Goal: Information Seeking & Learning: Check status

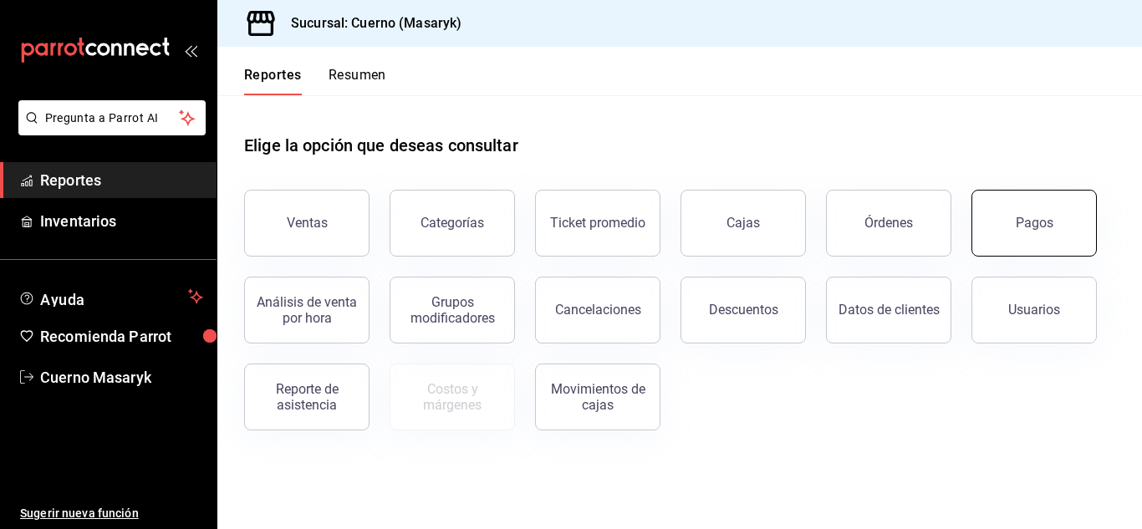
click at [1011, 241] on button "Pagos" at bounding box center [1033, 223] width 125 height 67
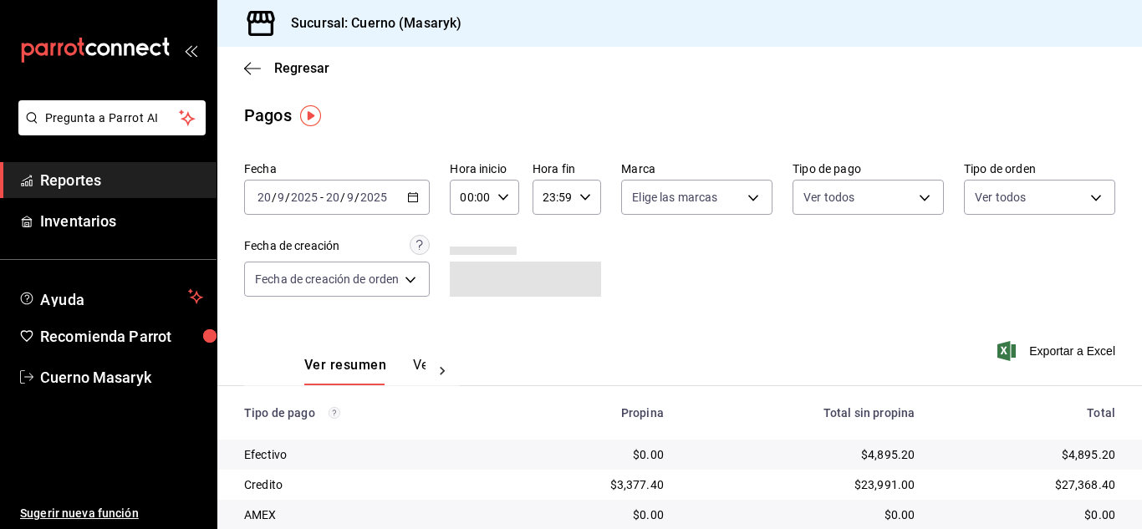
click at [513, 199] on div "00:00 Hora inicio" at bounding box center [484, 197] width 69 height 35
click at [469, 314] on span "06" at bounding box center [469, 313] width 7 height 13
click at [642, 243] on div at bounding box center [571, 264] width 1142 height 529
click at [481, 205] on input "06:00" at bounding box center [470, 197] width 40 height 33
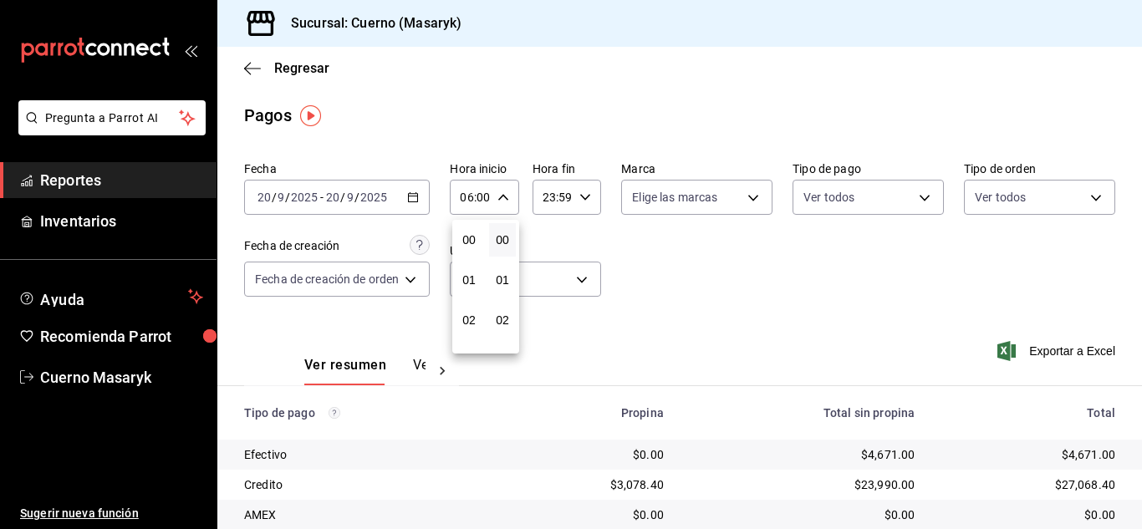
scroll to position [241, 0]
click at [472, 277] on span "07" at bounding box center [469, 279] width 7 height 13
click at [665, 254] on div at bounding box center [571, 264] width 1142 height 529
click at [498, 198] on icon "button" at bounding box center [503, 197] width 12 height 12
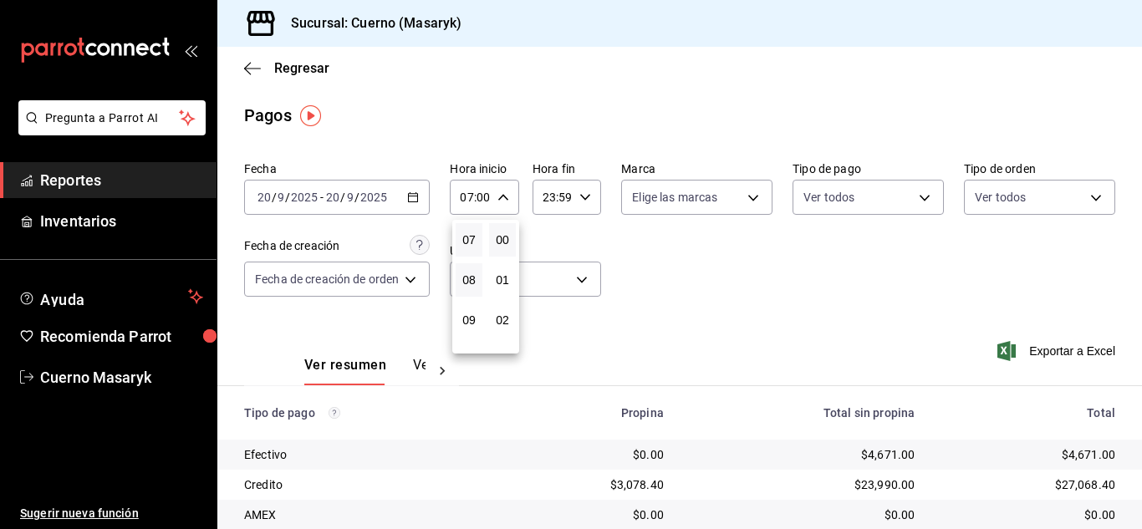
scroll to position [197, 0]
click at [468, 288] on span "06" at bounding box center [469, 283] width 7 height 13
click at [778, 221] on div at bounding box center [571, 264] width 1142 height 529
drag, startPoint x: 778, startPoint y: 221, endPoint x: 766, endPoint y: 253, distance: 34.1
click at [778, 221] on div at bounding box center [571, 264] width 1142 height 529
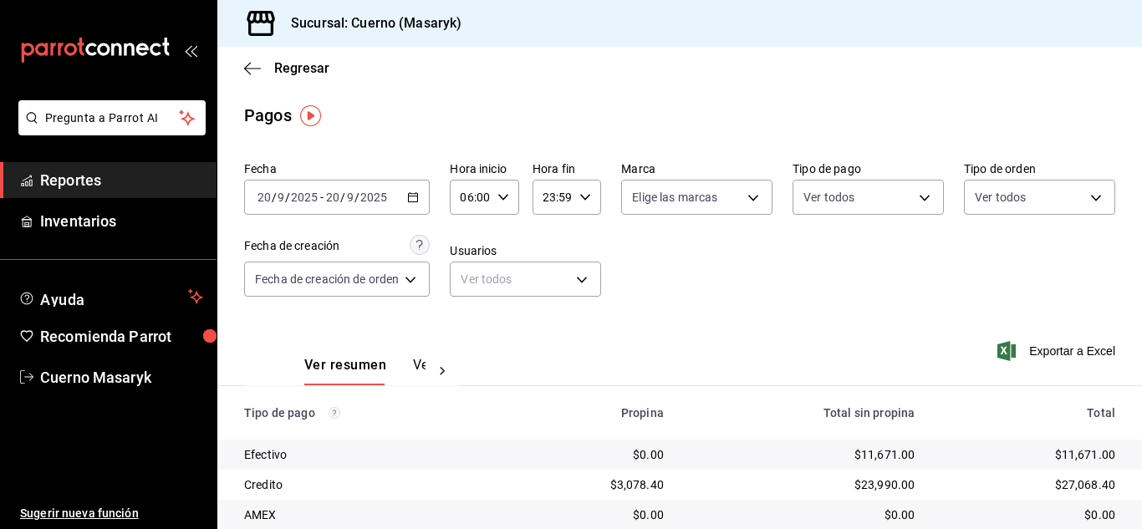
click at [501, 200] on icon "button" at bounding box center [503, 197] width 12 height 12
click at [467, 272] on button "07" at bounding box center [469, 279] width 27 height 33
type input "07:00"
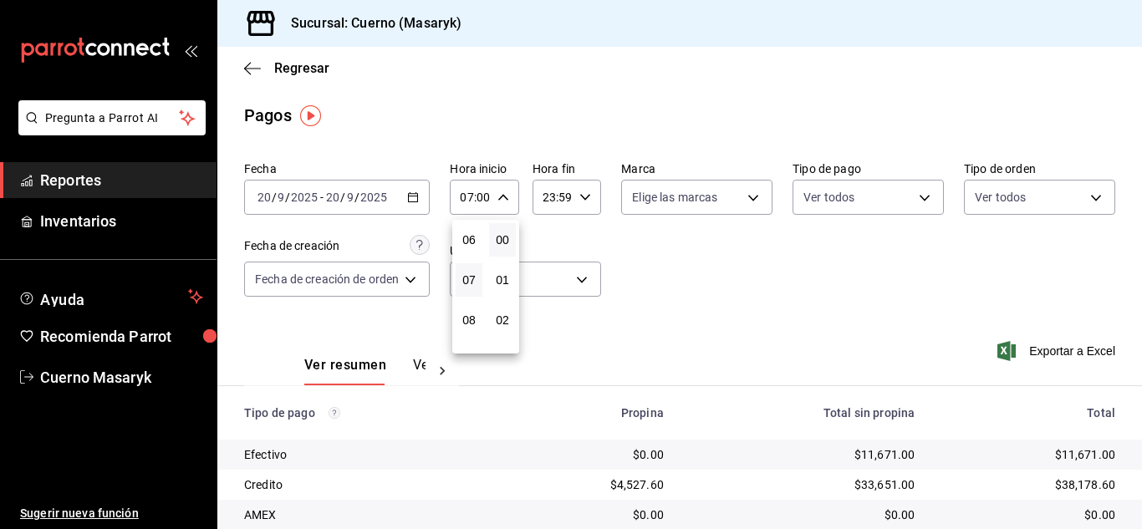
click at [763, 301] on div at bounding box center [571, 264] width 1142 height 529
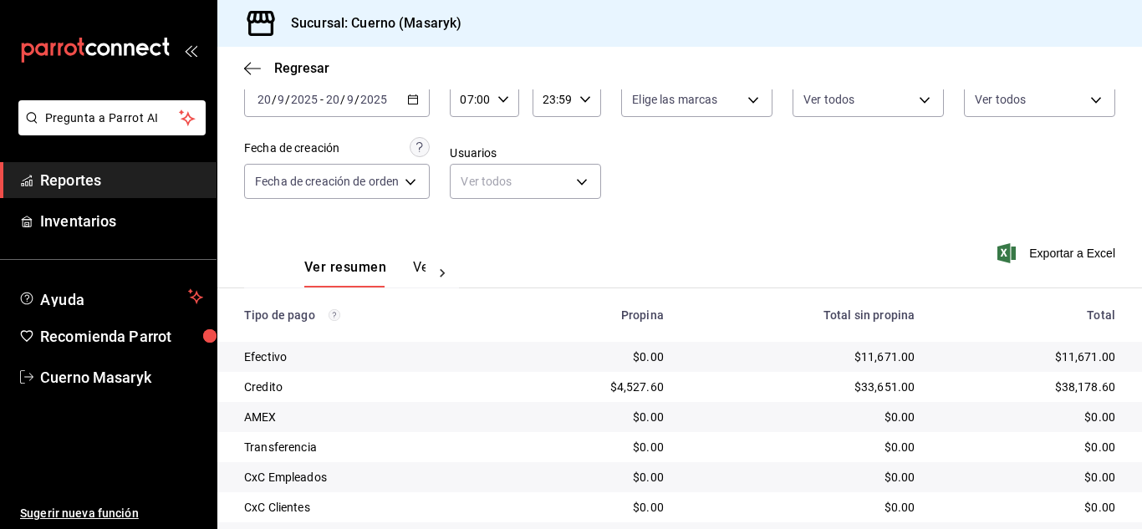
scroll to position [239, 0]
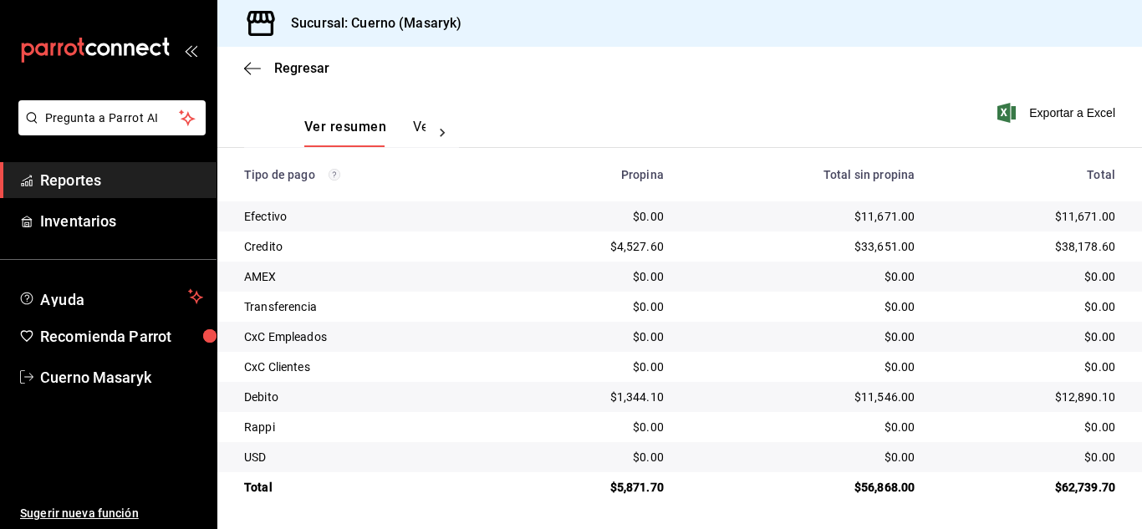
click at [796, 54] on div "Regresar" at bounding box center [679, 68] width 924 height 43
click at [648, 27] on div "Sucursal: Cuerno (Masaryk)" at bounding box center [679, 23] width 924 height 47
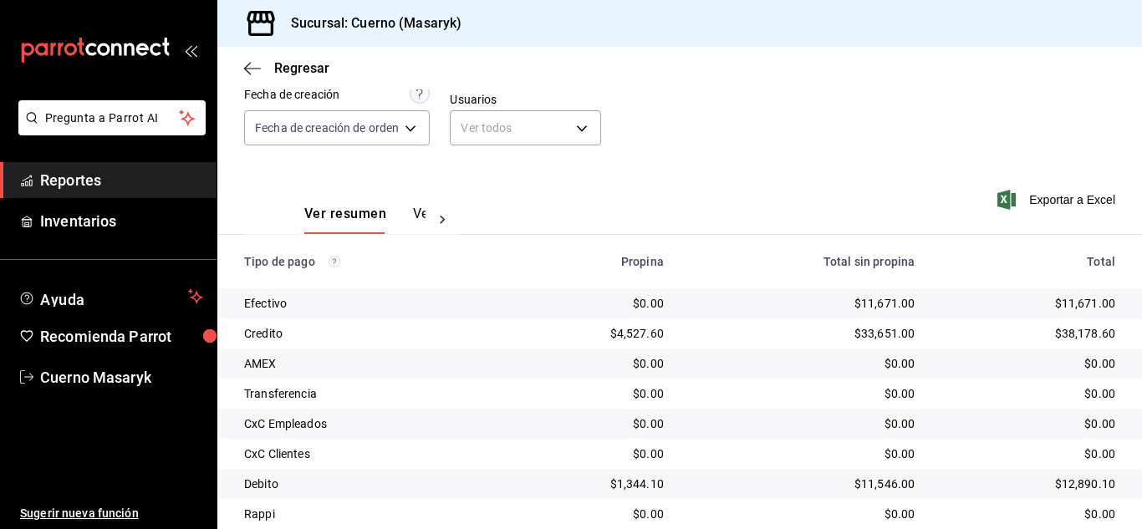
scroll to position [0, 0]
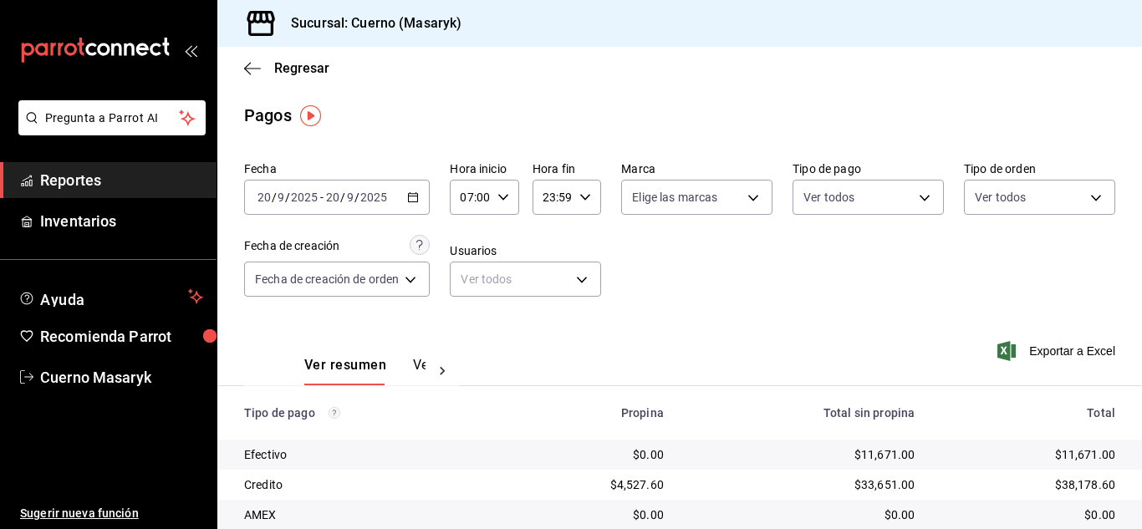
click at [486, 193] on input "07:00" at bounding box center [470, 197] width 40 height 33
click at [466, 286] on span "06" at bounding box center [469, 283] width 7 height 13
click at [737, 277] on div at bounding box center [571, 264] width 1142 height 529
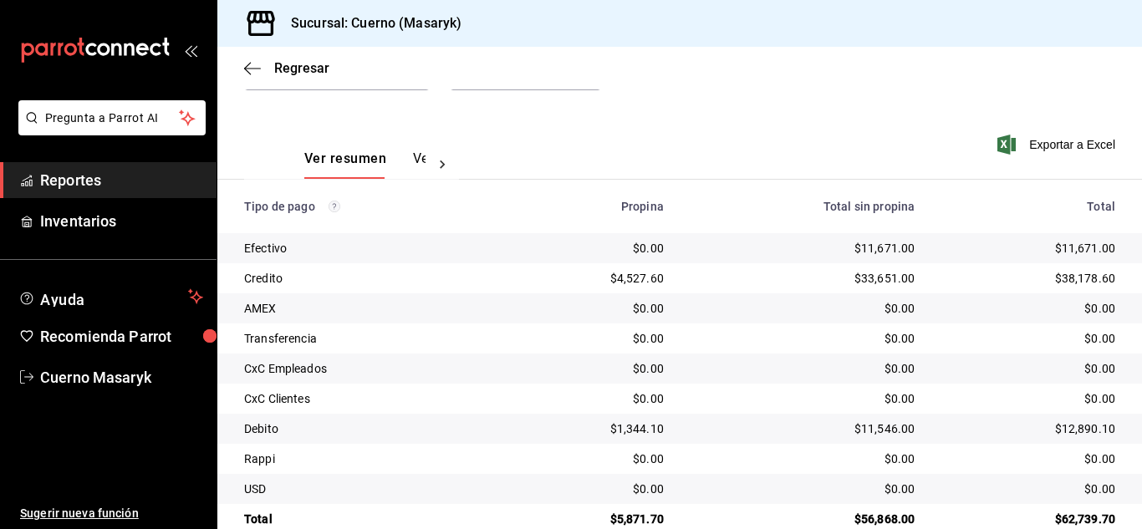
scroll to position [239, 0]
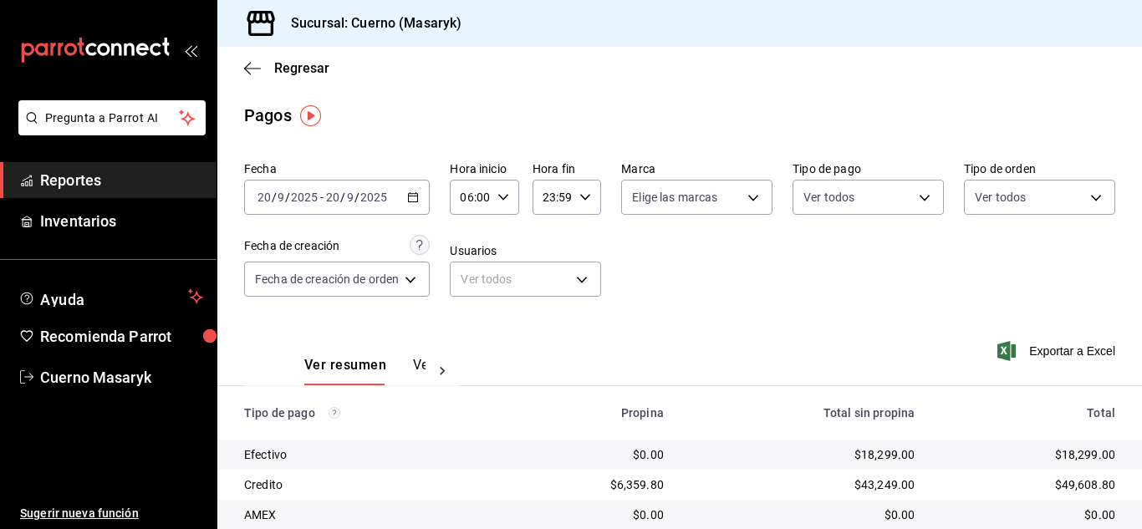
click at [491, 206] on div "06:00 Hora inicio" at bounding box center [484, 197] width 69 height 35
click at [476, 279] on button "07" at bounding box center [469, 279] width 27 height 33
type input "07:00"
click at [669, 284] on div at bounding box center [571, 264] width 1142 height 529
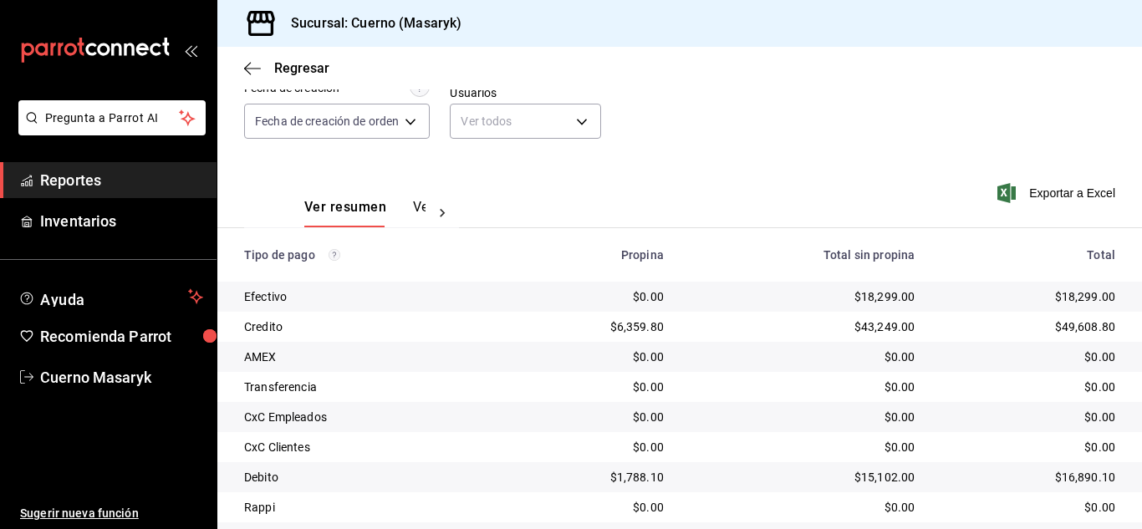
scroll to position [167, 0]
